Goal: Navigation & Orientation: Understand site structure

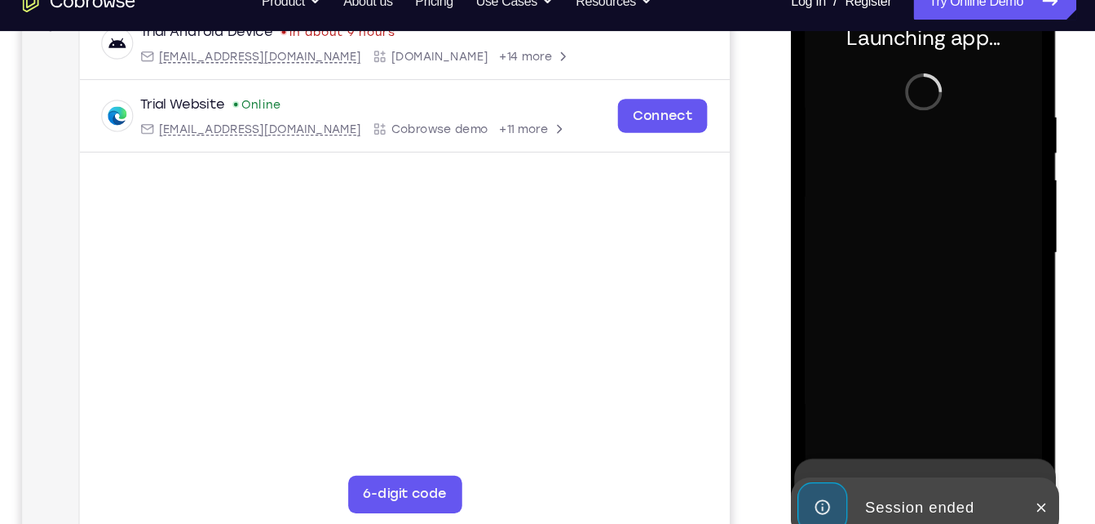
click at [862, 122] on div at bounding box center [906, 216] width 206 height 457
drag, startPoint x: 862, startPoint y: 122, endPoint x: 912, endPoint y: 184, distance: 80.1
click at [912, 184] on div at bounding box center [906, 216] width 206 height 457
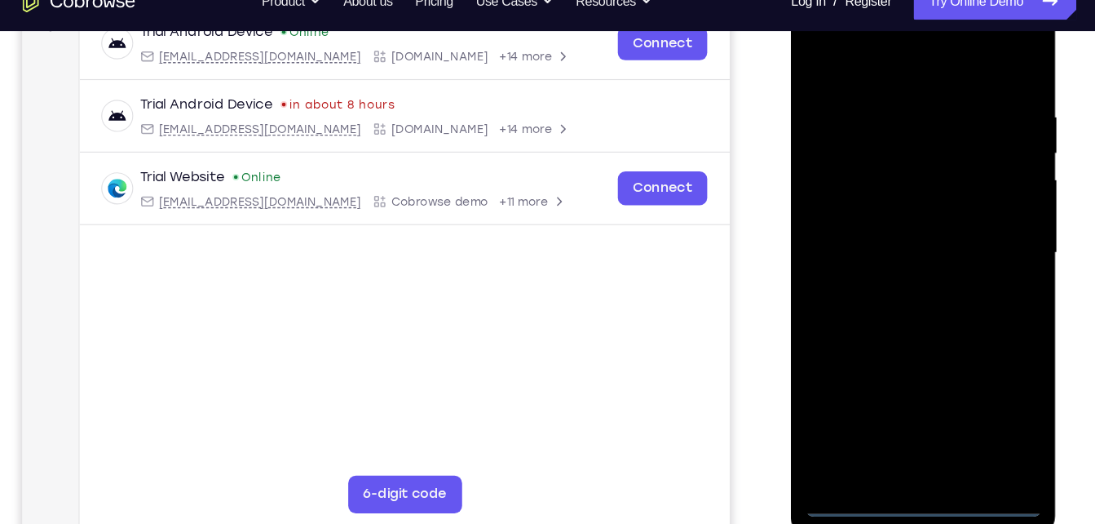
click at [901, 430] on div at bounding box center [906, 216] width 206 height 457
click at [973, 377] on div at bounding box center [906, 216] width 206 height 457
click at [904, 62] on div at bounding box center [906, 216] width 206 height 457
click at [978, 197] on div at bounding box center [906, 216] width 206 height 457
click at [882, 243] on div at bounding box center [906, 216] width 206 height 457
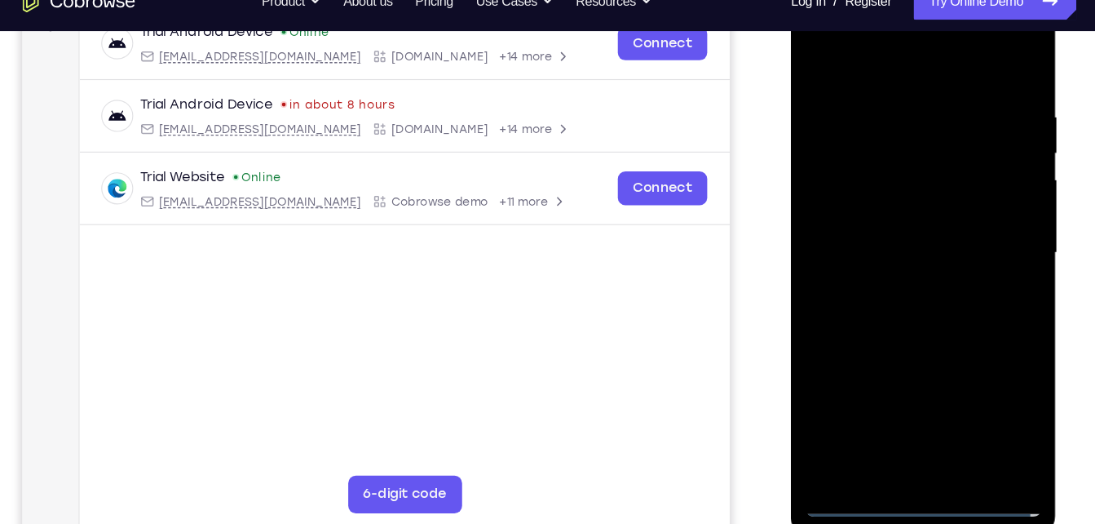
click at [899, 197] on div at bounding box center [906, 216] width 206 height 457
click at [884, 185] on div at bounding box center [906, 216] width 206 height 457
click at [910, 209] on div at bounding box center [906, 216] width 206 height 457
click at [885, 262] on div at bounding box center [906, 216] width 206 height 457
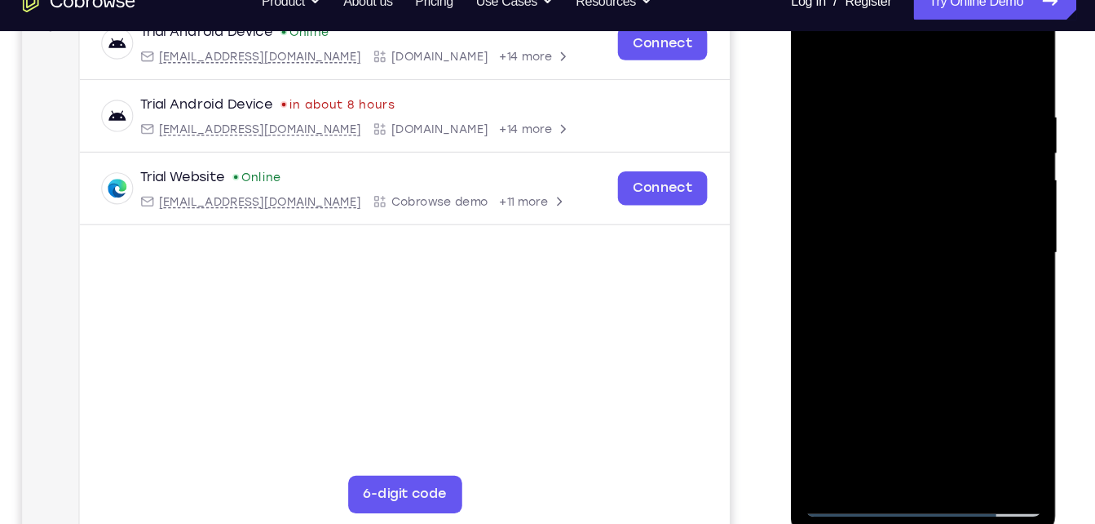
click at [903, 274] on div at bounding box center [906, 216] width 206 height 457
click at [1005, 414] on div at bounding box center [906, 216] width 206 height 457
click at [873, 86] on div at bounding box center [906, 216] width 206 height 457
click at [984, 55] on div at bounding box center [906, 216] width 206 height 457
drag, startPoint x: 960, startPoint y: 91, endPoint x: 818, endPoint y: 102, distance: 142.3
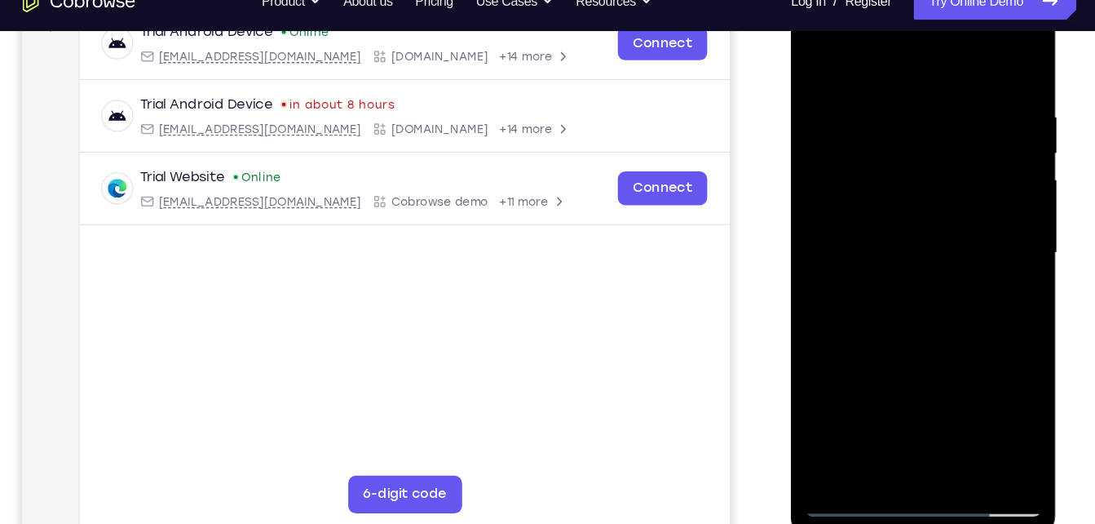
click at [818, 102] on div at bounding box center [906, 216] width 206 height 457
click at [884, 95] on div at bounding box center [906, 216] width 206 height 457
click at [983, 402] on div at bounding box center [906, 216] width 206 height 457
click at [983, 57] on div at bounding box center [906, 216] width 206 height 457
drag, startPoint x: 989, startPoint y: 87, endPoint x: 852, endPoint y: 103, distance: 137.9
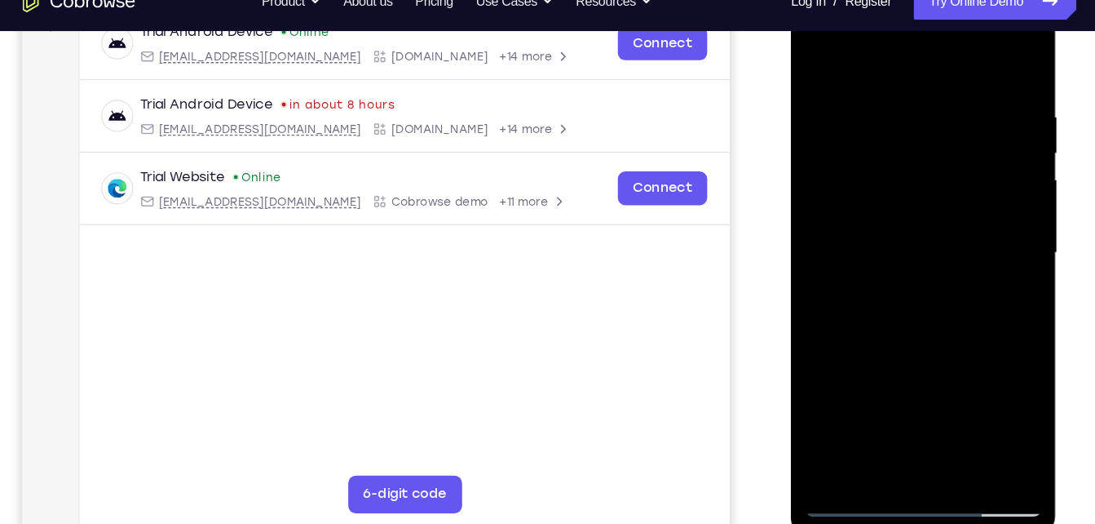
click at [852, 103] on div at bounding box center [906, 216] width 206 height 457
click at [866, 80] on div at bounding box center [906, 216] width 206 height 457
click at [991, 64] on div at bounding box center [906, 216] width 206 height 457
click at [811, 28] on div at bounding box center [906, 216] width 206 height 457
click at [878, 168] on div at bounding box center [906, 216] width 206 height 457
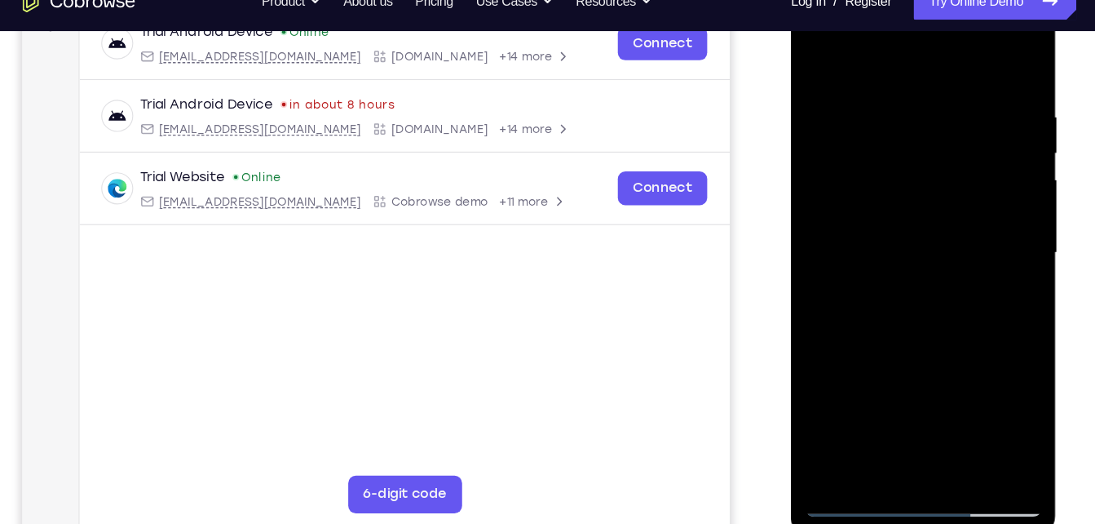
click at [899, 220] on div at bounding box center [906, 216] width 206 height 457
click at [888, 199] on div at bounding box center [906, 216] width 206 height 457
click at [988, 197] on div at bounding box center [906, 216] width 206 height 457
click at [944, 239] on div at bounding box center [906, 216] width 206 height 457
drag, startPoint x: 917, startPoint y: 250, endPoint x: 906, endPoint y: 150, distance: 100.9
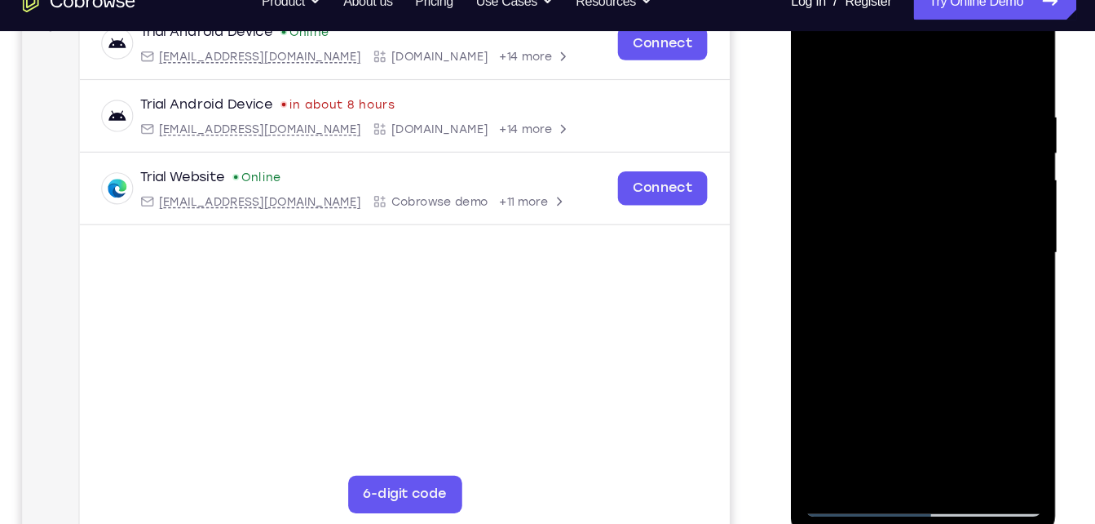
click at [906, 150] on div at bounding box center [906, 216] width 206 height 457
drag, startPoint x: 917, startPoint y: 303, endPoint x: 926, endPoint y: 197, distance: 106.4
click at [926, 197] on div at bounding box center [906, 216] width 206 height 457
click at [936, 400] on div at bounding box center [906, 216] width 206 height 457
click at [967, 70] on div at bounding box center [906, 216] width 206 height 457
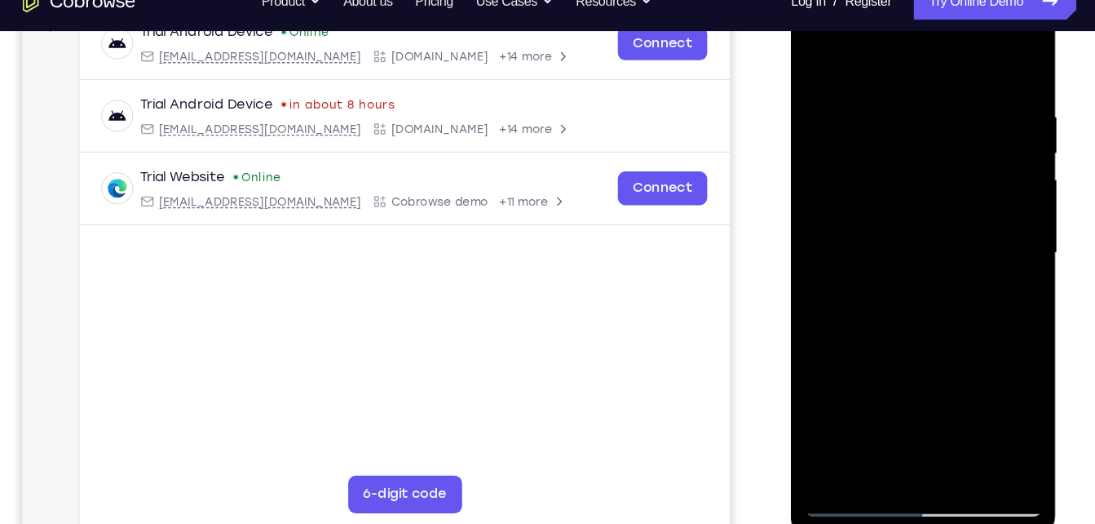
click at [816, 76] on div at bounding box center [906, 216] width 206 height 457
click at [996, 32] on div at bounding box center [906, 216] width 206 height 457
click at [950, 335] on div at bounding box center [906, 216] width 206 height 457
click at [975, 241] on div at bounding box center [906, 216] width 206 height 457
click at [815, 51] on nav "Go back Powerful, Flexible and Trustworthy. Avoid all extra friction for both A…" at bounding box center [547, 26] width 1095 height 52
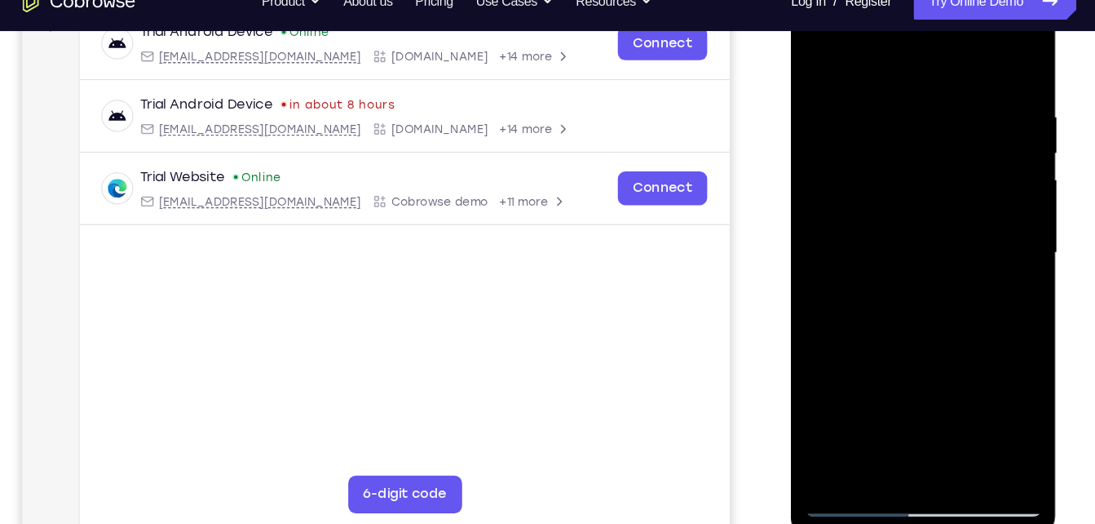
click at [850, 28] on div at bounding box center [906, 216] width 206 height 457
click at [876, 61] on div at bounding box center [906, 216] width 206 height 457
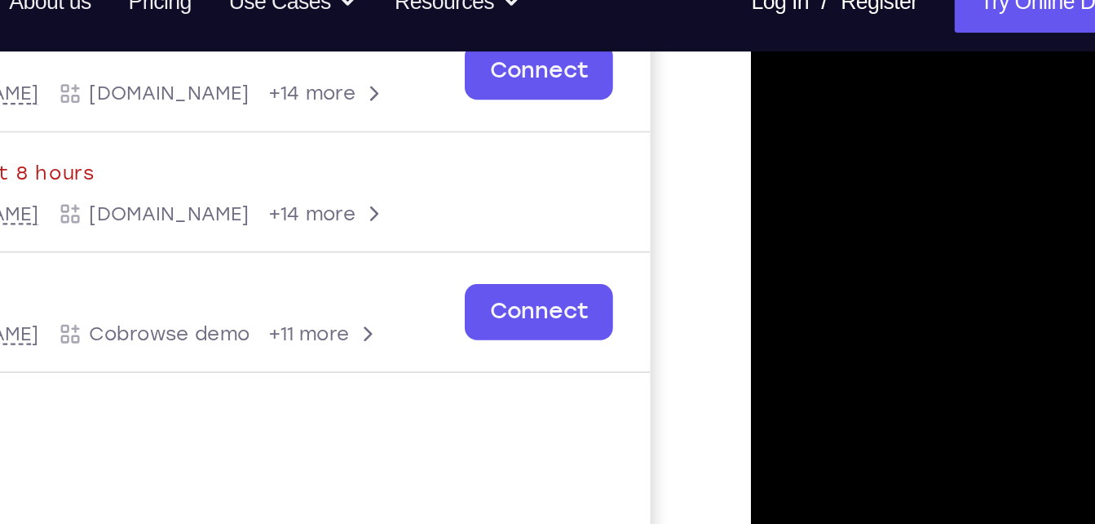
click at [789, 33] on div at bounding box center [866, 200] width 206 height 457
drag, startPoint x: 841, startPoint y: 214, endPoint x: 846, endPoint y: 122, distance: 92.3
click at [846, 122] on div at bounding box center [866, 200] width 206 height 457
drag, startPoint x: 848, startPoint y: 216, endPoint x: 847, endPoint y: 248, distance: 31.8
click at [847, 248] on div at bounding box center [866, 200] width 206 height 457
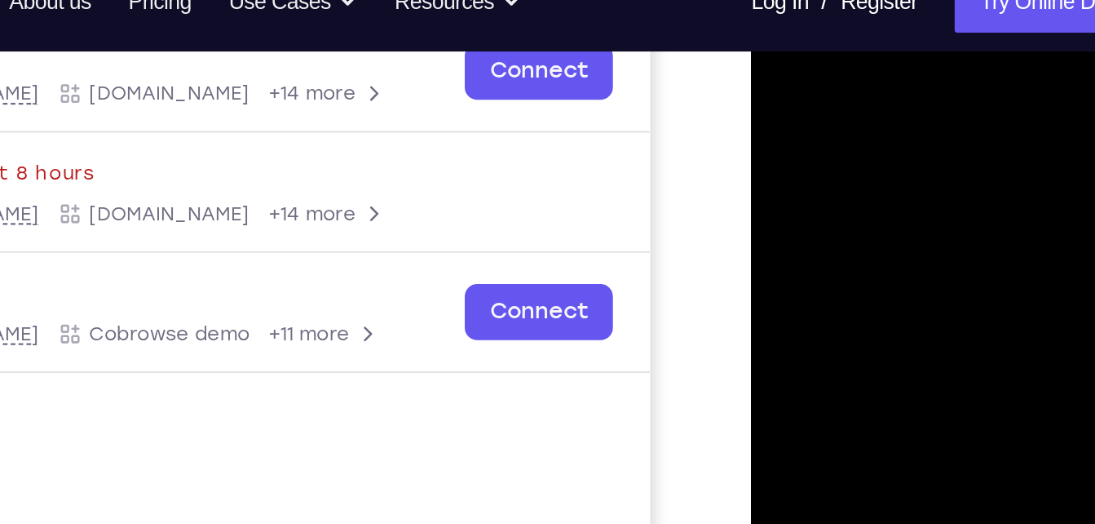
click at [843, 216] on div at bounding box center [866, 200] width 206 height 457
click at [798, 154] on div at bounding box center [866, 200] width 206 height 457
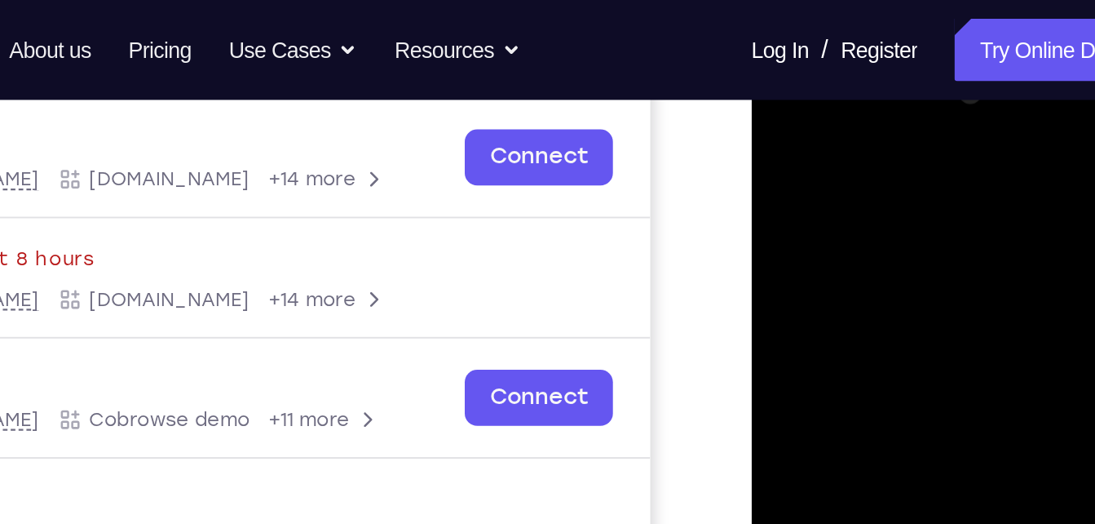
scroll to position [245, 0]
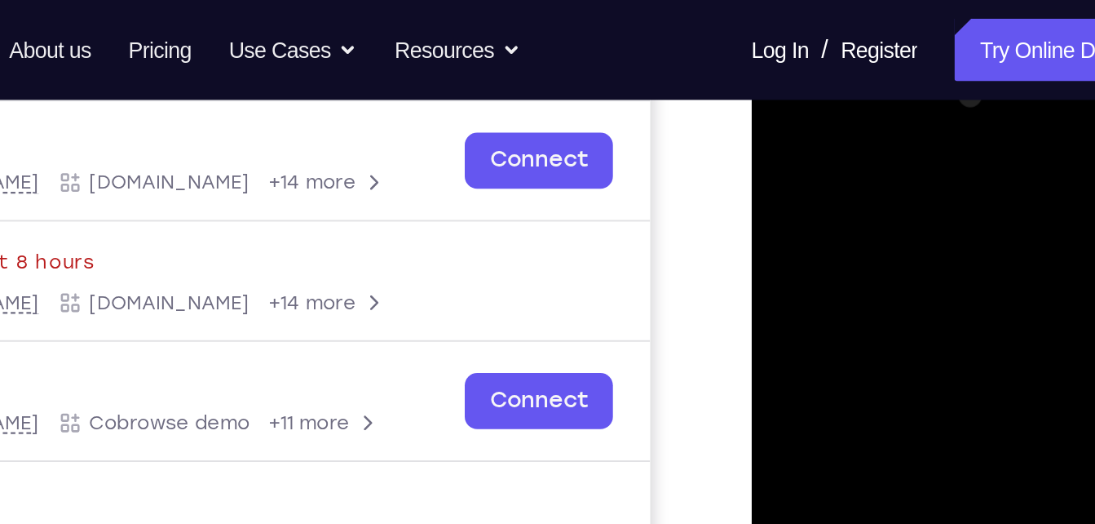
drag, startPoint x: 877, startPoint y: 126, endPoint x: 889, endPoint y: 318, distance: 192.8
click at [889, 318] on div at bounding box center [866, 288] width 206 height 457
drag, startPoint x: 914, startPoint y: 130, endPoint x: 938, endPoint y: 318, distance: 189.9
click at [938, 318] on div at bounding box center [866, 288] width 206 height 457
click at [817, 122] on div at bounding box center [866, 288] width 206 height 457
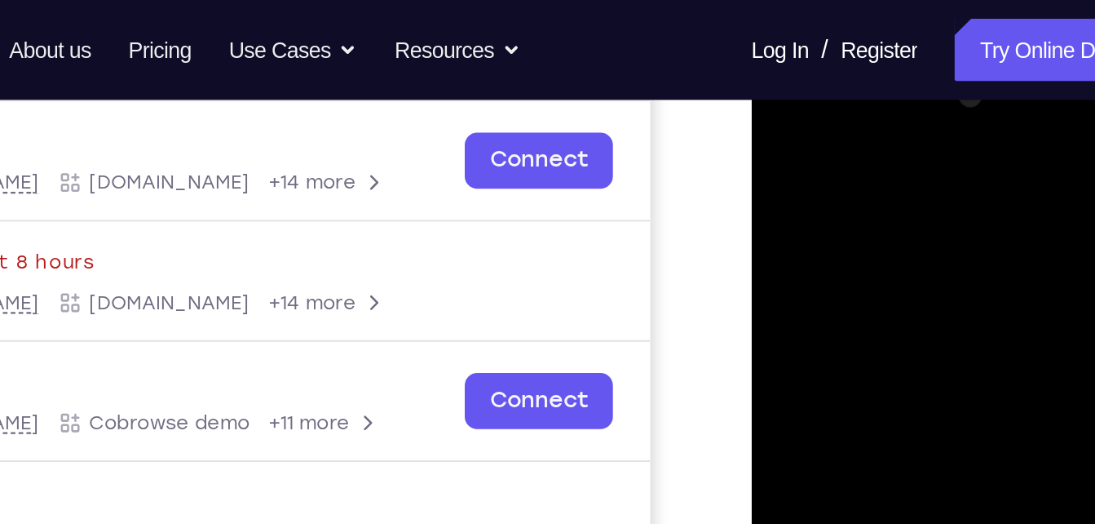
click at [851, 271] on div at bounding box center [866, 288] width 206 height 457
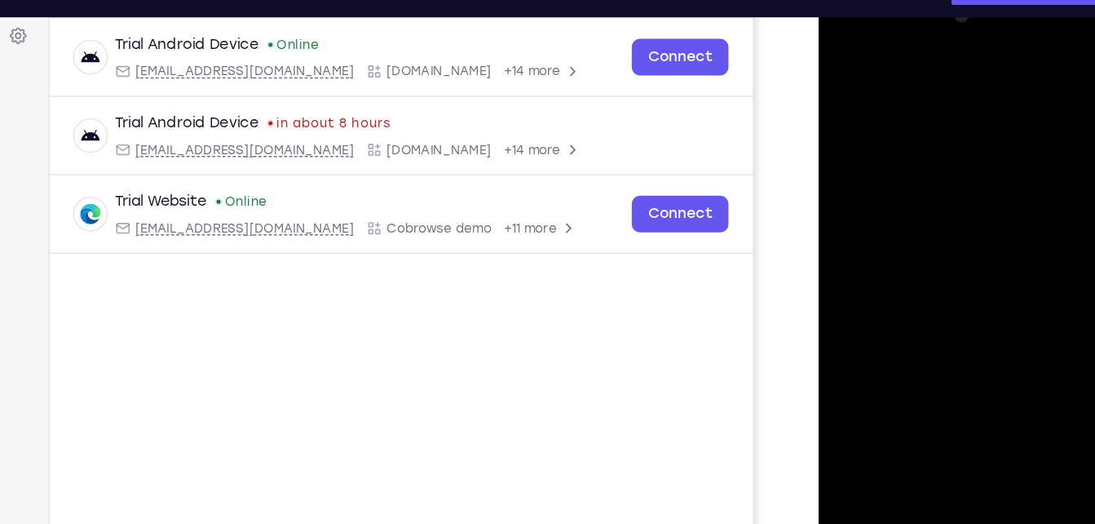
click at [892, 411] on div at bounding box center [934, 225] width 206 height 457
click at [1006, 319] on div at bounding box center [934, 225] width 206 height 457
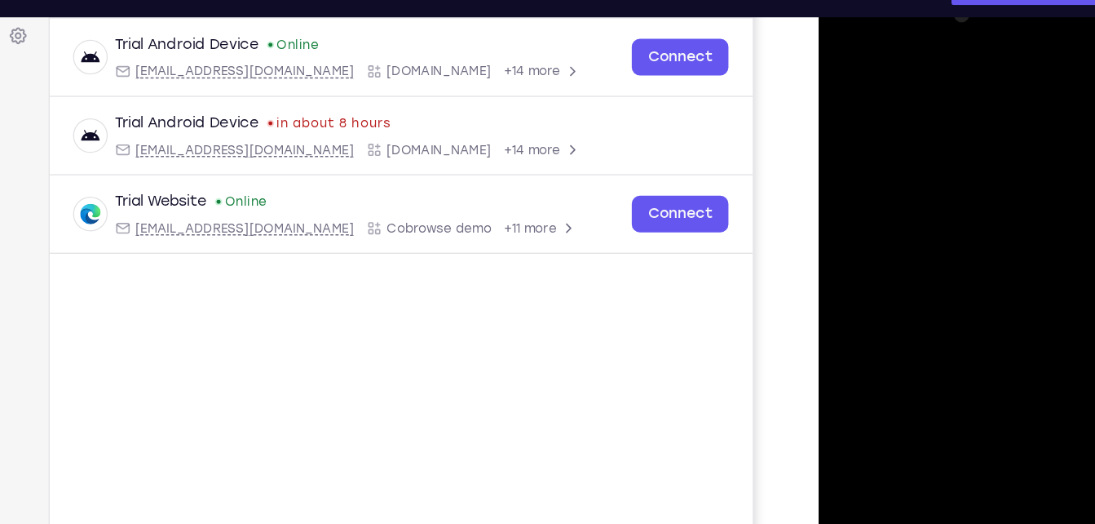
click at [1006, 319] on div at bounding box center [934, 225] width 206 height 457
click at [868, 263] on div at bounding box center [934, 225] width 206 height 457
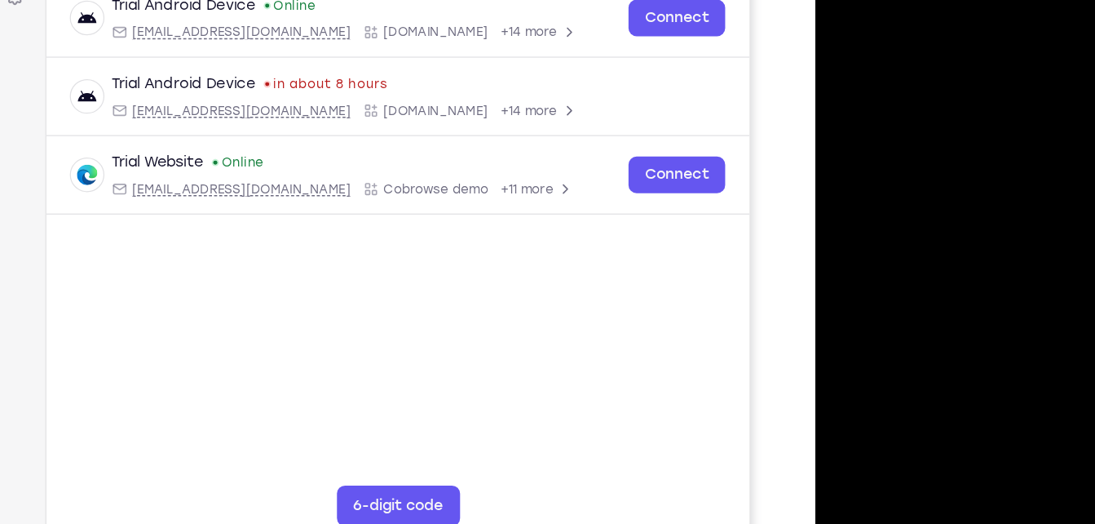
click at [864, 406] on div at bounding box center [932, 186] width 206 height 457
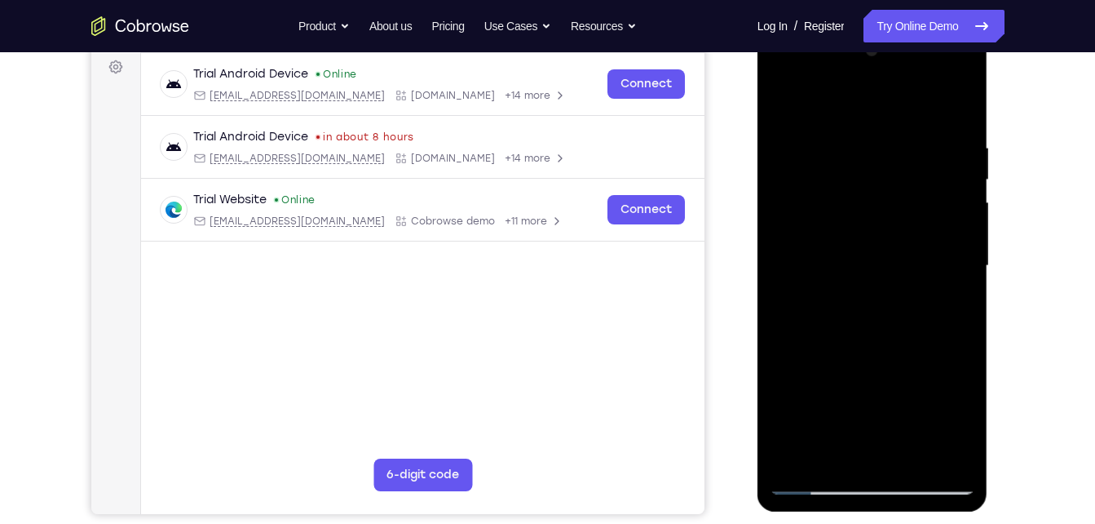
scroll to position [193, 0]
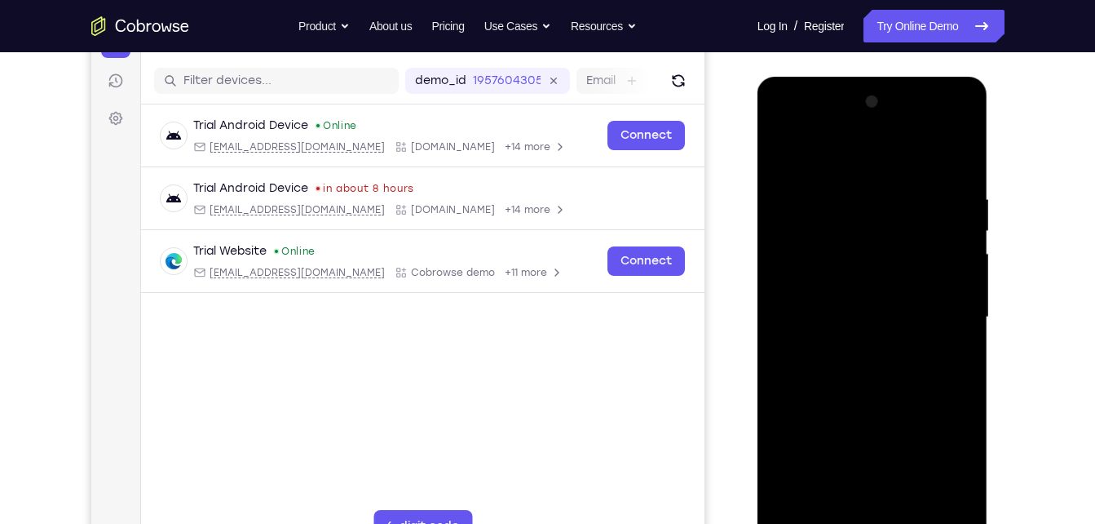
click at [917, 190] on div at bounding box center [873, 317] width 206 height 457
drag, startPoint x: 917, startPoint y: 190, endPoint x: 988, endPoint y: 565, distance: 381.8
click at [988, 523] on div at bounding box center [874, 321] width 232 height 489
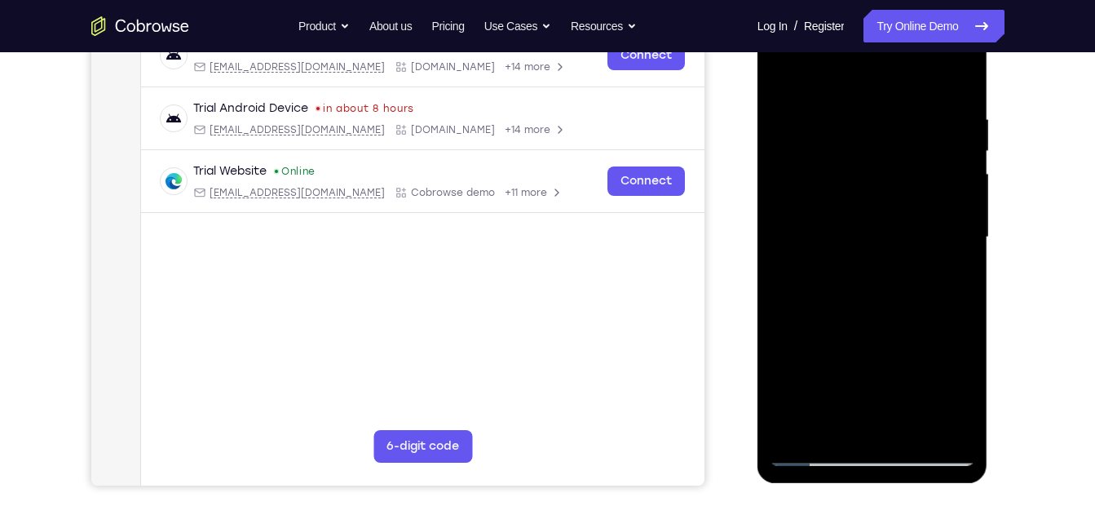
scroll to position [274, 0]
click at [816, 460] on div at bounding box center [873, 236] width 206 height 457
click at [820, 77] on div at bounding box center [873, 236] width 206 height 457
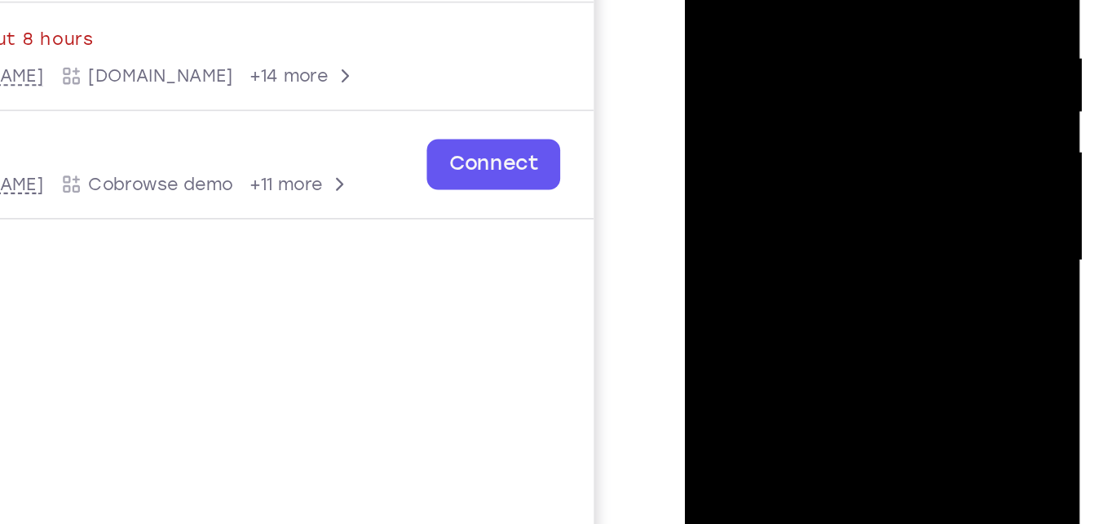
drag, startPoint x: 764, startPoint y: 156, endPoint x: 774, endPoint y: 53, distance: 103.2
click at [774, 53] on div at bounding box center [800, 88] width 206 height 457
drag, startPoint x: 776, startPoint y: 162, endPoint x: 780, endPoint y: 52, distance: 110.2
click at [780, 52] on div at bounding box center [800, 88] width 206 height 457
drag, startPoint x: 783, startPoint y: 90, endPoint x: 806, endPoint y: 186, distance: 98.9
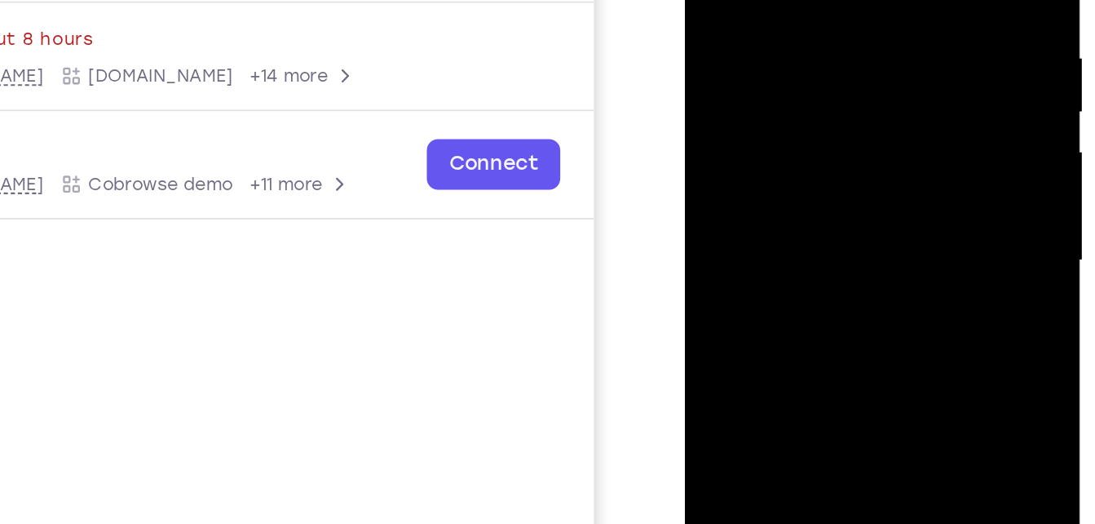
click at [806, 186] on div at bounding box center [800, 88] width 206 height 457
drag, startPoint x: 792, startPoint y: 61, endPoint x: 823, endPoint y: 254, distance: 195.7
click at [823, 254] on div at bounding box center [800, 88] width 206 height 457
click at [753, 0] on div at bounding box center [800, 88] width 206 height 457
click at [834, 86] on div at bounding box center [800, 88] width 206 height 457
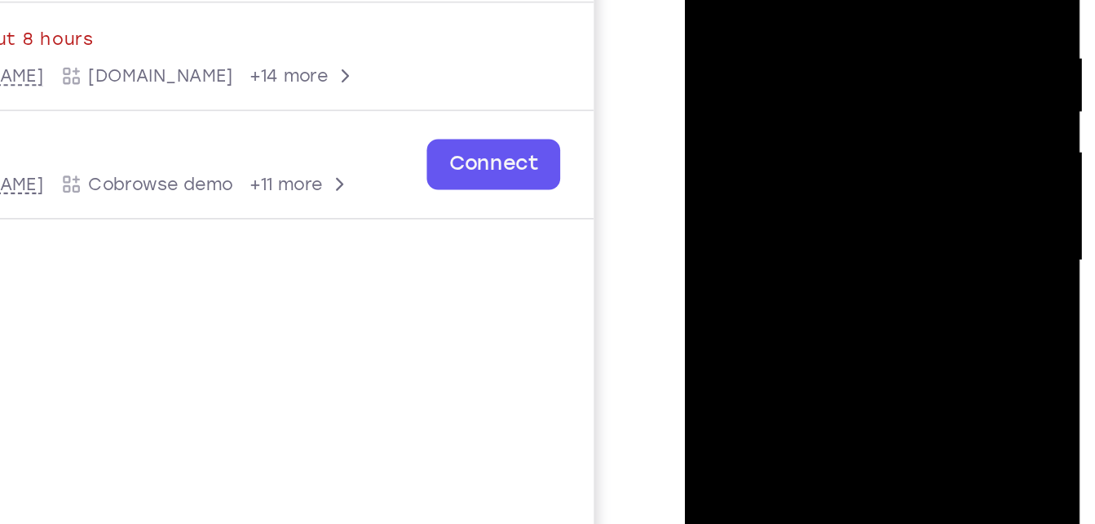
click at [799, 44] on div at bounding box center [800, 88] width 206 height 457
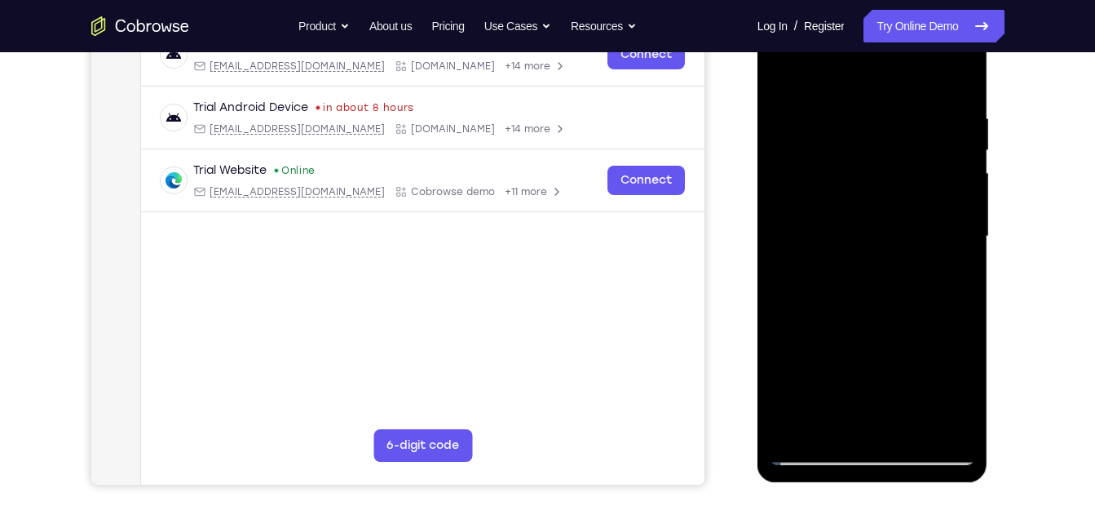
drag, startPoint x: 869, startPoint y: 367, endPoint x: 866, endPoint y: 204, distance: 163.1
click at [866, 204] on div at bounding box center [873, 236] width 206 height 457
drag, startPoint x: 902, startPoint y: 170, endPoint x: 956, endPoint y: 441, distance: 276.8
click at [956, 441] on div at bounding box center [873, 236] width 206 height 457
click at [822, 77] on div at bounding box center [873, 236] width 206 height 457
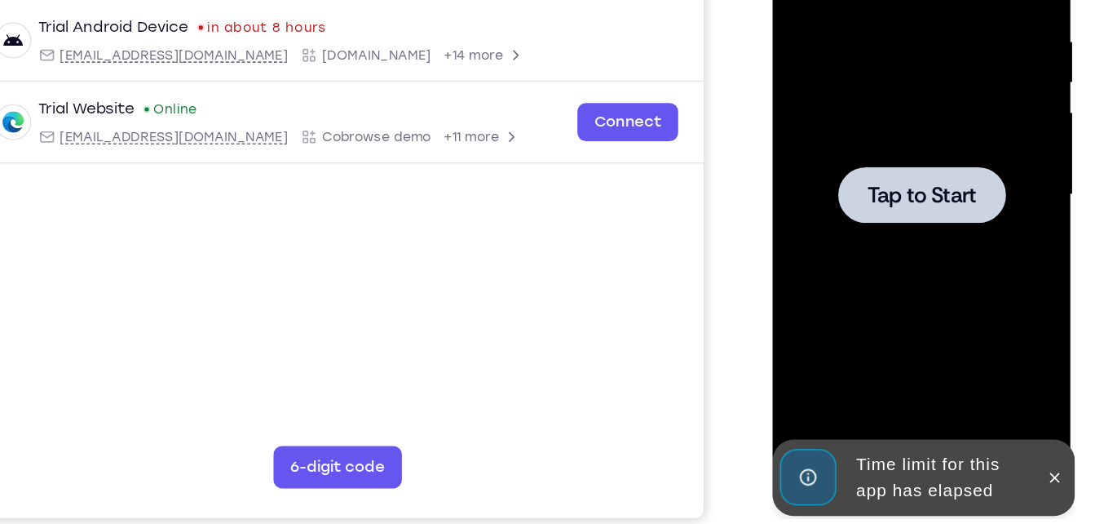
scroll to position [273, 0]
